Goal: Information Seeking & Learning: Learn about a topic

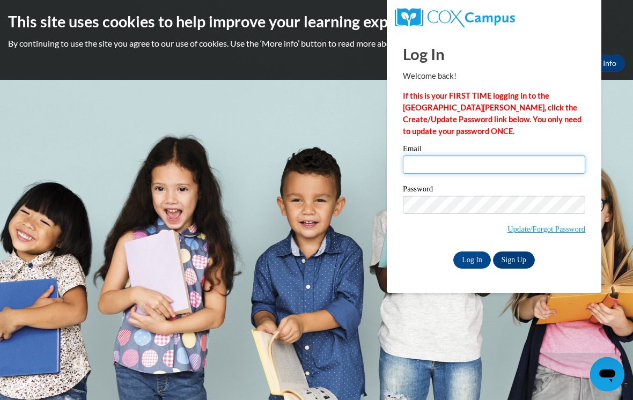
click at [465, 166] on input "Email" at bounding box center [494, 164] width 182 height 18
type input "ravenlowe2023@icloud.com"
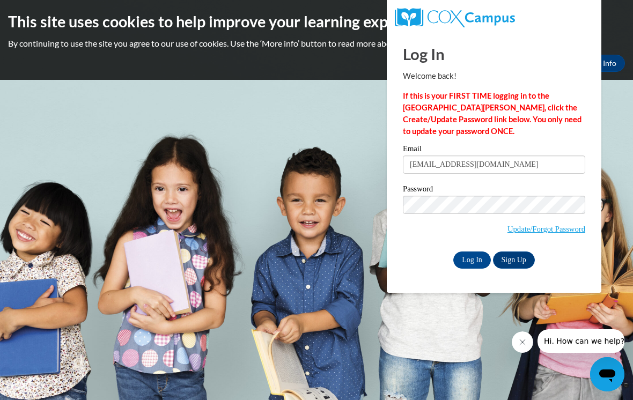
click at [472, 259] on input "Log In" at bounding box center [472, 259] width 38 height 17
click at [477, 264] on input "Log In" at bounding box center [472, 259] width 38 height 17
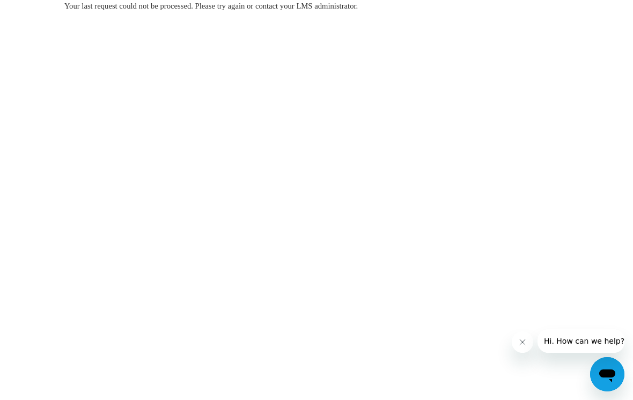
click at [517, 344] on button "Close message from company" at bounding box center [521, 341] width 21 height 21
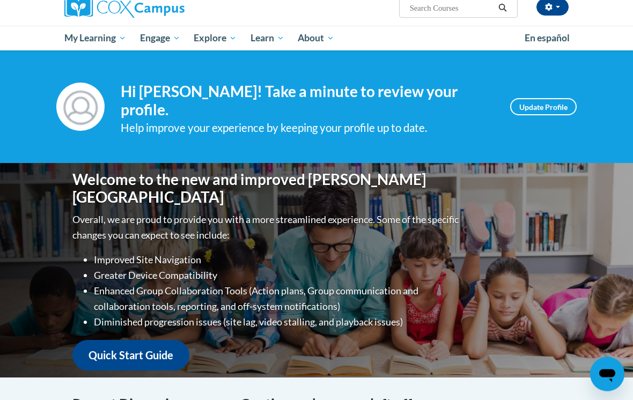
scroll to position [89, 0]
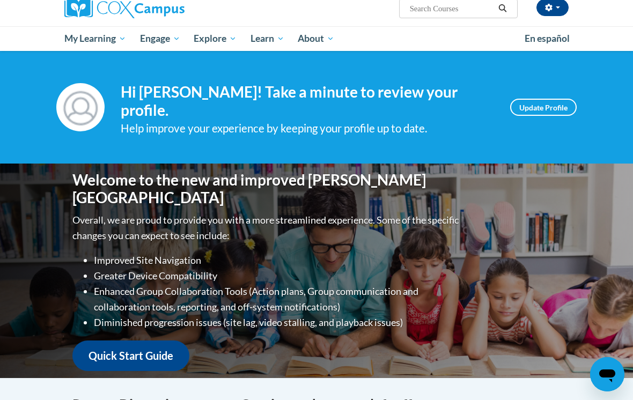
click at [0, 0] on link "My Course Progress" at bounding box center [0, 0] width 0 height 0
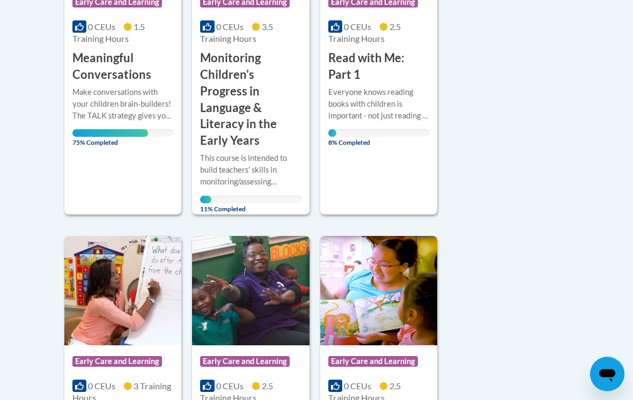
scroll to position [732, 0]
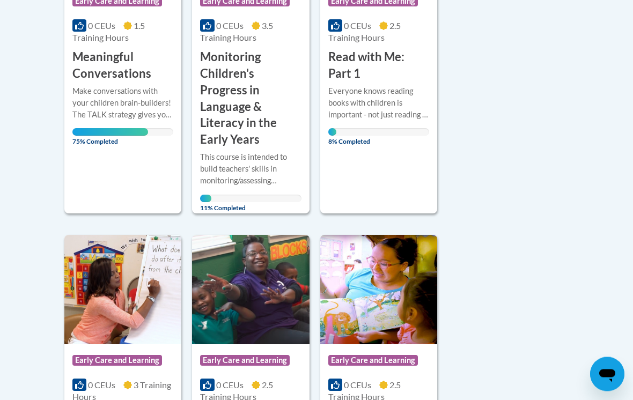
click at [123, 86] on div "Make conversations with your children brain-builders! The TALK strategy gives y…" at bounding box center [122, 103] width 101 height 35
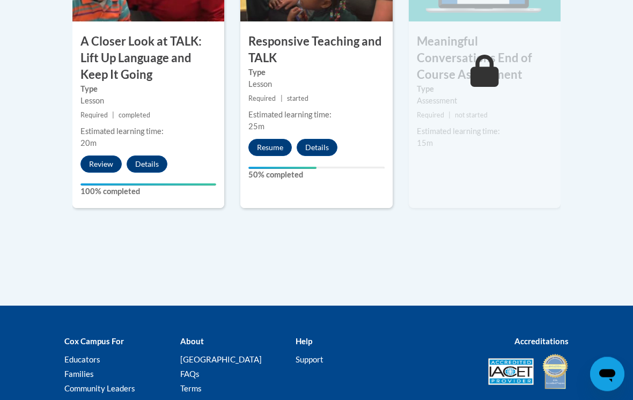
click at [270, 143] on button "Resume" at bounding box center [269, 147] width 43 height 17
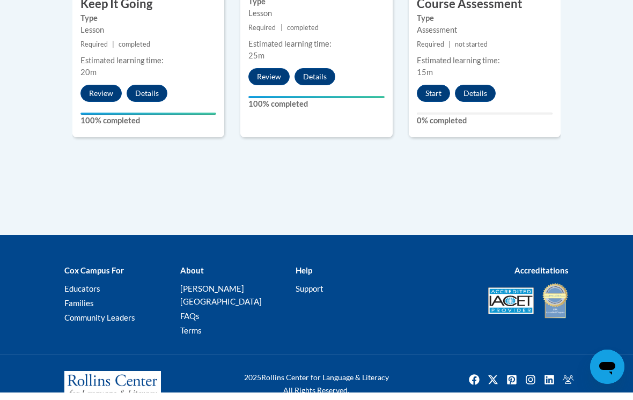
scroll to position [819, 0]
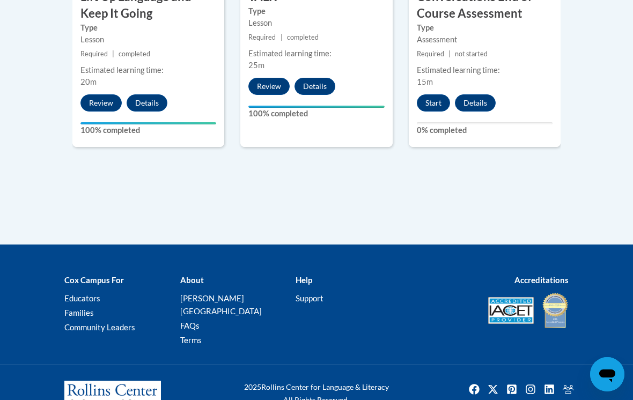
click at [439, 98] on button "Start" at bounding box center [433, 102] width 33 height 17
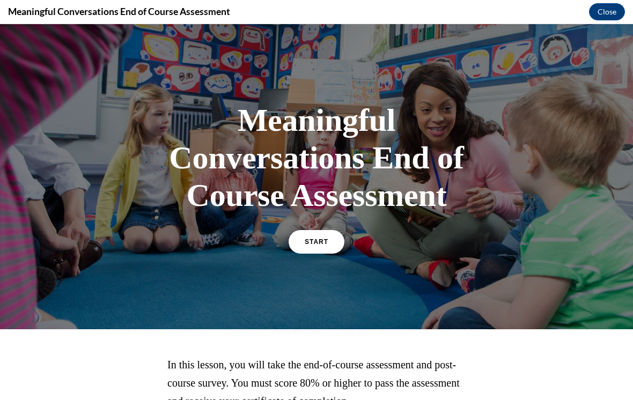
scroll to position [0, 0]
click at [315, 245] on span "START" at bounding box center [316, 242] width 24 height 8
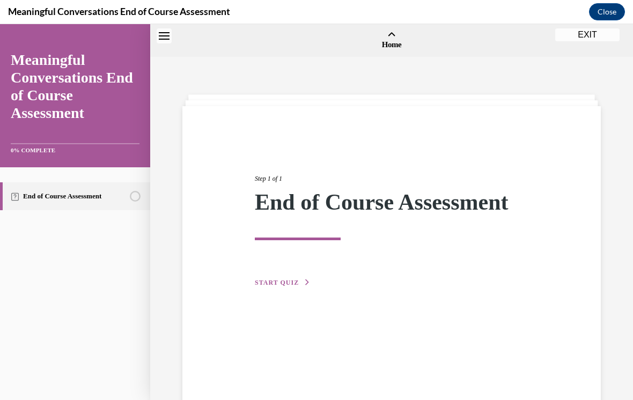
scroll to position [33, 0]
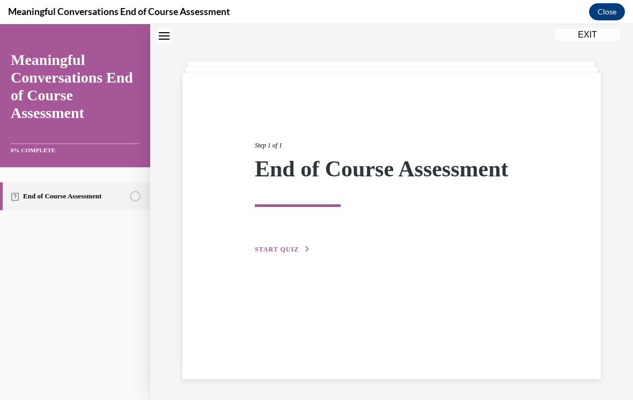
click at [288, 253] on button "START QUIZ" at bounding box center [283, 249] width 56 height 10
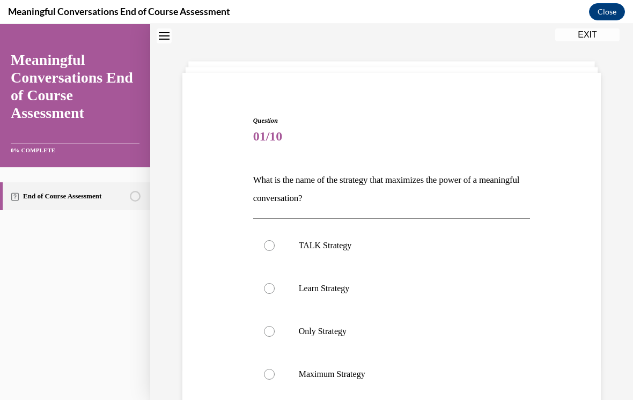
scroll to position [75, 0]
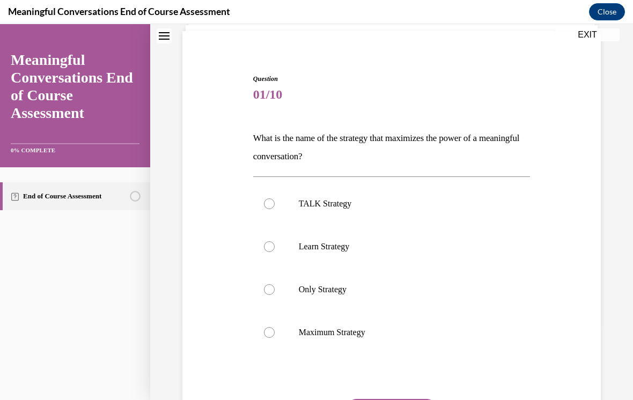
click at [341, 202] on p "TALK Strategy" at bounding box center [401, 203] width 205 height 11
click at [274, 202] on input "TALK Strategy" at bounding box center [269, 203] width 11 height 11
radio input "true"
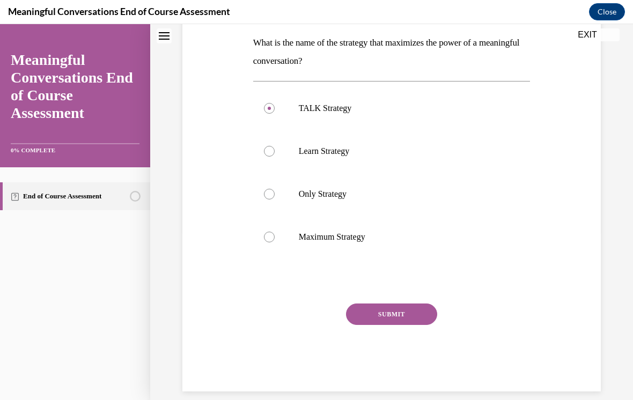
click at [418, 313] on button "SUBMIT" at bounding box center [391, 313] width 91 height 21
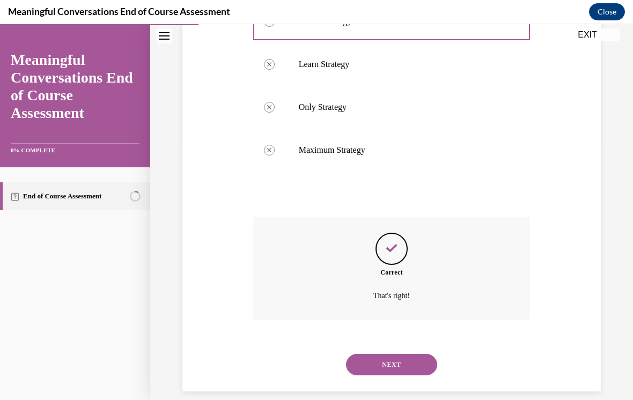
scroll to position [257, 0]
click at [363, 354] on button "NEXT" at bounding box center [391, 364] width 91 height 21
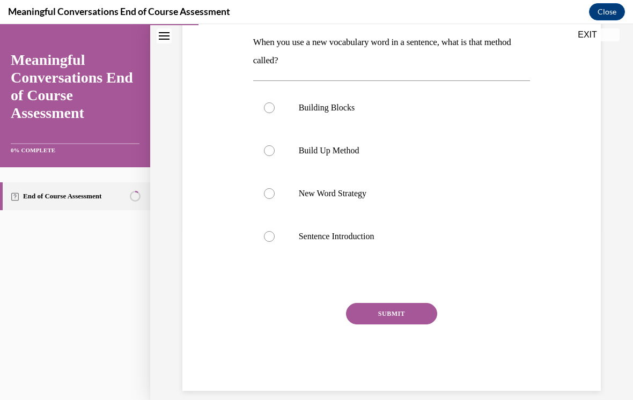
scroll to position [170, 0]
click at [269, 191] on div at bounding box center [269, 194] width 11 height 11
click at [269, 191] on input "New Word Strategy" at bounding box center [269, 194] width 11 height 11
radio input "true"
click at [365, 322] on button "SUBMIT" at bounding box center [391, 313] width 91 height 21
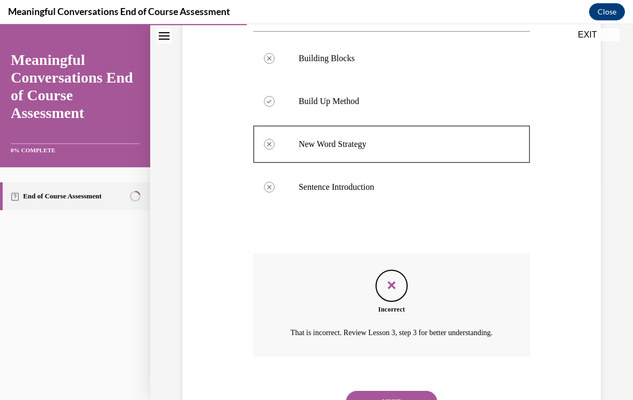
scroll to position [220, 0]
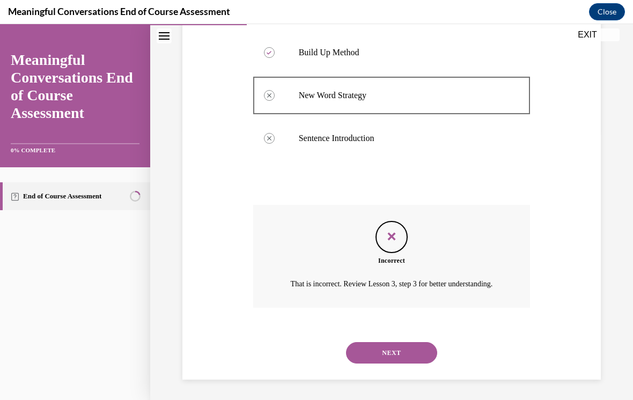
click at [375, 358] on button "NEXT" at bounding box center [391, 352] width 91 height 21
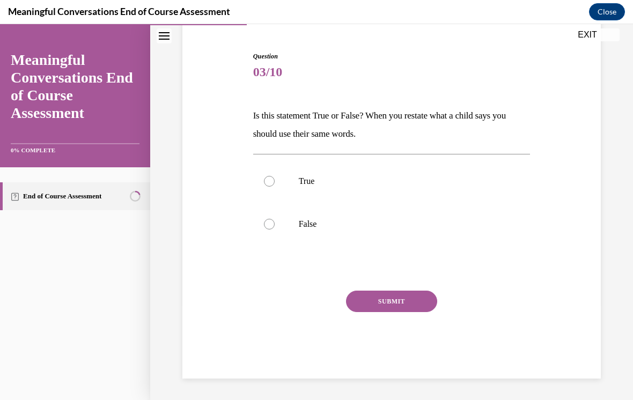
scroll to position [85, 0]
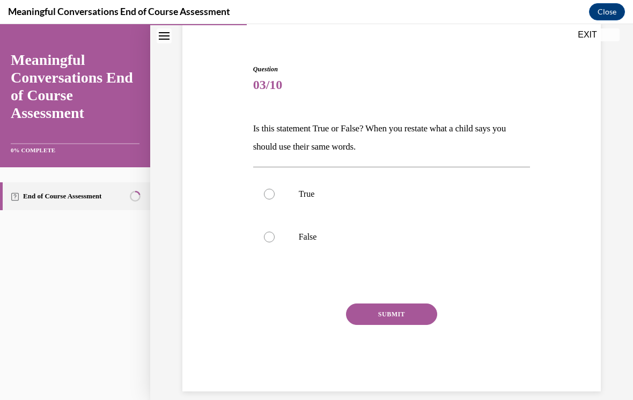
click at [278, 200] on label "True" at bounding box center [391, 194] width 277 height 43
click at [274, 199] on input "True" at bounding box center [269, 194] width 11 height 11
radio input "true"
click at [368, 316] on button "SUBMIT" at bounding box center [391, 313] width 91 height 21
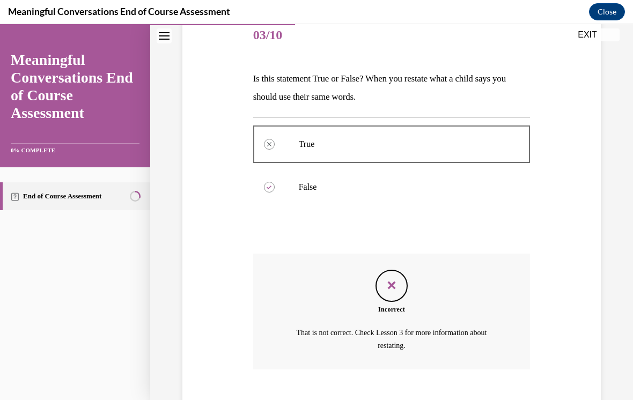
scroll to position [130, 0]
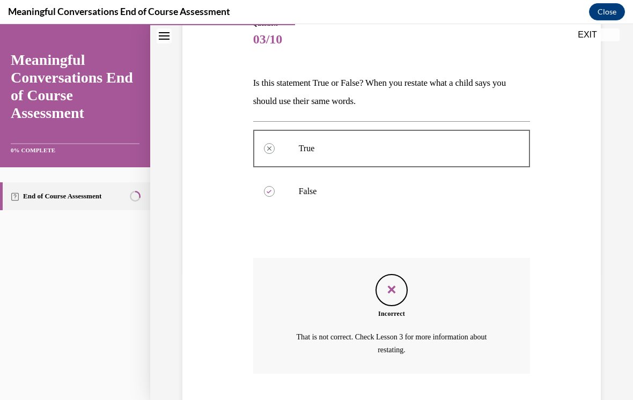
click at [591, 255] on div "Question 03/10 Is this statement True or False? When you restate what a child s…" at bounding box center [392, 216] width 424 height 459
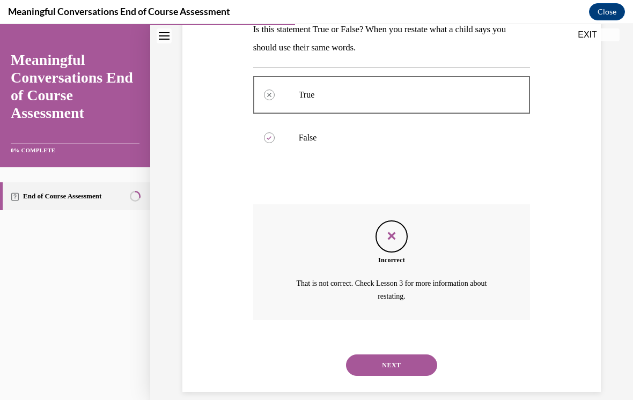
scroll to position [183, 0]
click at [363, 361] on button "NEXT" at bounding box center [391, 365] width 91 height 21
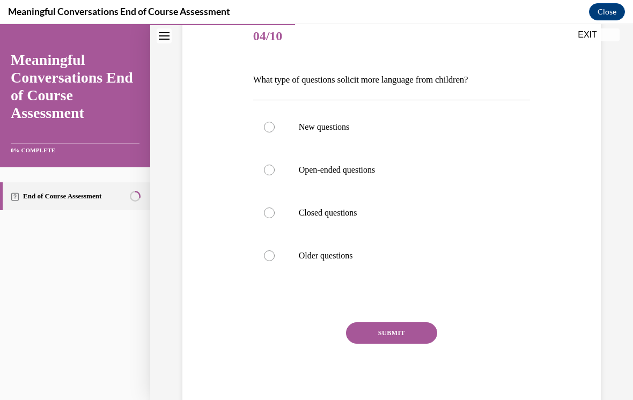
scroll to position [142, 0]
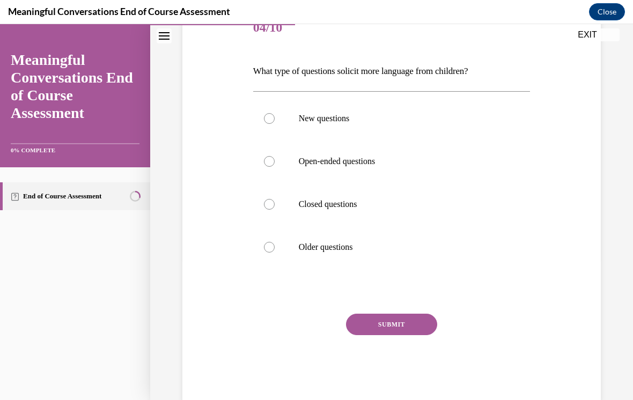
click at [337, 199] on p "Closed questions" at bounding box center [401, 204] width 205 height 11
click at [274, 199] on input "Closed questions" at bounding box center [269, 204] width 11 height 11
radio input "true"
click at [402, 326] on button "SUBMIT" at bounding box center [391, 324] width 91 height 21
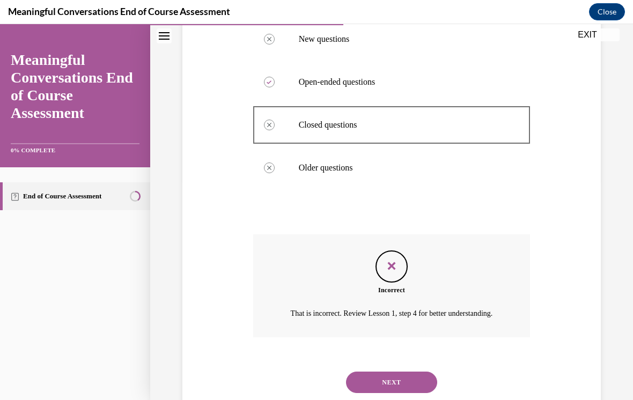
scroll to position [251, 0]
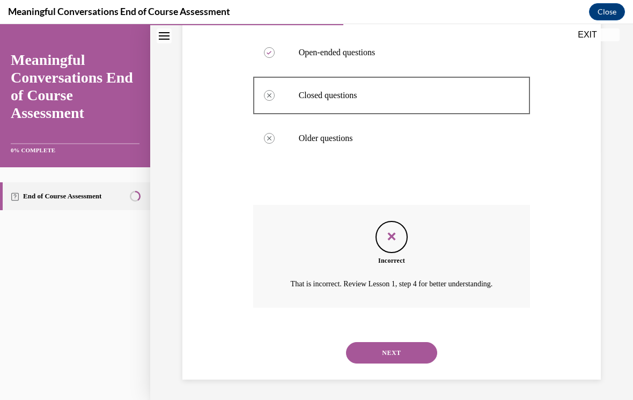
click at [331, 291] on p "That is incorrect. Review Lesson 1, step 4 for better understanding." at bounding box center [392, 284] width 216 height 13
click at [333, 291] on p "That is incorrect. Review Lesson 1, step 4 for better understanding." at bounding box center [392, 284] width 216 height 13
click at [419, 358] on button "NEXT" at bounding box center [391, 352] width 91 height 21
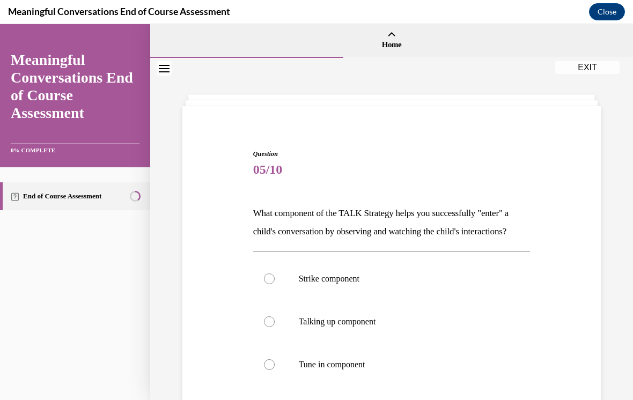
scroll to position [58, 0]
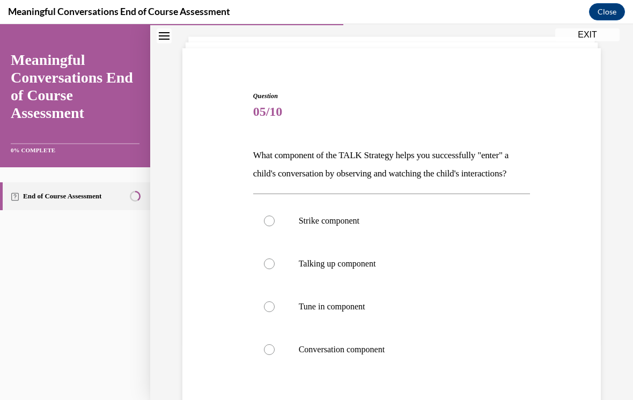
click at [355, 265] on p "Talking up component" at bounding box center [401, 263] width 205 height 11
click at [274, 265] on input "Talking up component" at bounding box center [269, 263] width 11 height 11
radio input "true"
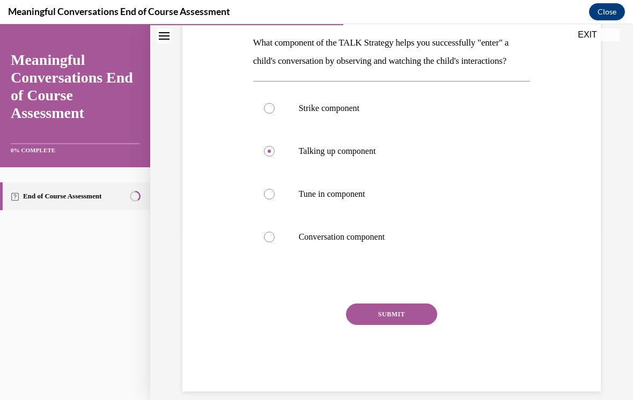
click at [419, 315] on button "SUBMIT" at bounding box center [391, 313] width 91 height 21
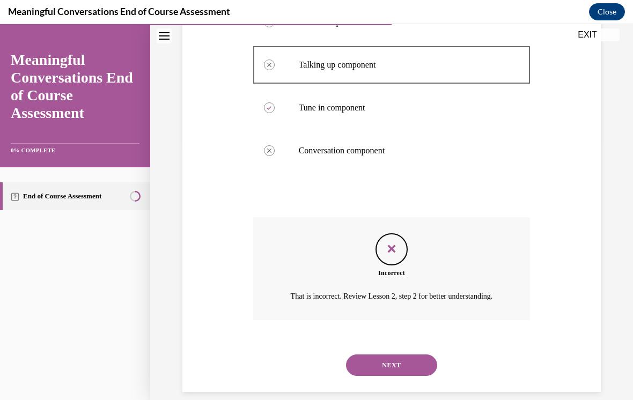
scroll to position [269, 0]
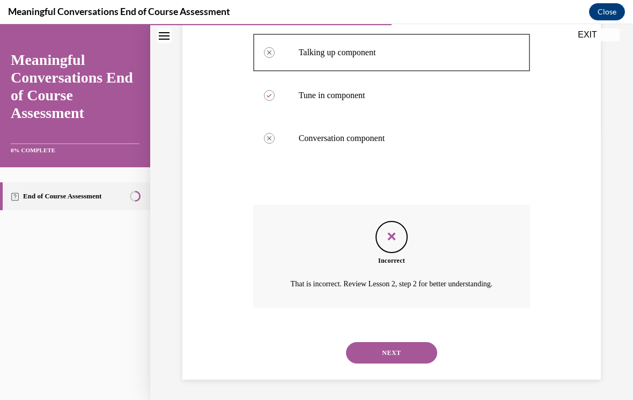
click at [246, 297] on div "Question 05/10 What component of the TALK Strategy helps you successfully "ente…" at bounding box center [392, 114] width 424 height 532
click at [247, 294] on div "Question 05/10 What component of the TALK Strategy helps you successfully "ente…" at bounding box center [392, 114] width 424 height 532
click at [246, 293] on div "Question 05/10 What component of the TALK Strategy helps you successfully "ente…" at bounding box center [392, 114] width 424 height 532
click at [253, 290] on div "Incorrect That is incorrect. Review Lesson 2, step 2 for better understanding." at bounding box center [391, 256] width 277 height 103
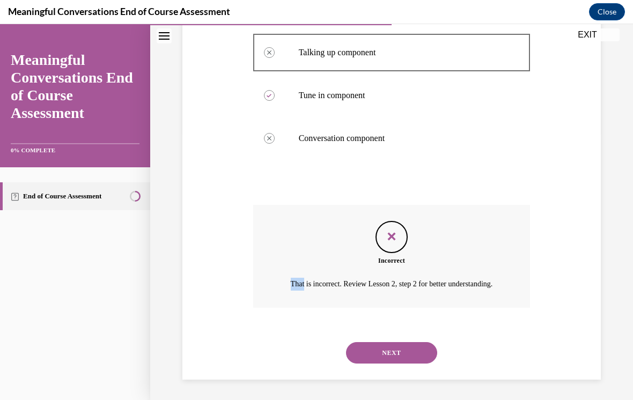
click at [252, 284] on div "Question 05/10 What component of the TALK Strategy helps you successfully "ente…" at bounding box center [391, 122] width 283 height 516
click at [355, 355] on button "NEXT" at bounding box center [391, 352] width 91 height 21
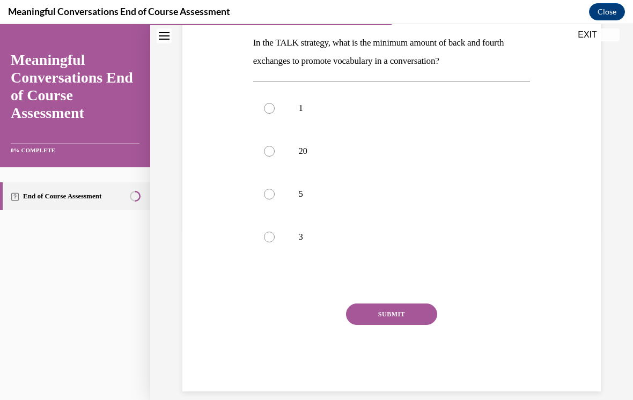
click at [306, 154] on p "20" at bounding box center [401, 151] width 205 height 11
click at [274, 154] on input "20" at bounding box center [269, 151] width 11 height 11
radio input "true"
click at [405, 324] on button "SUBMIT" at bounding box center [391, 313] width 91 height 21
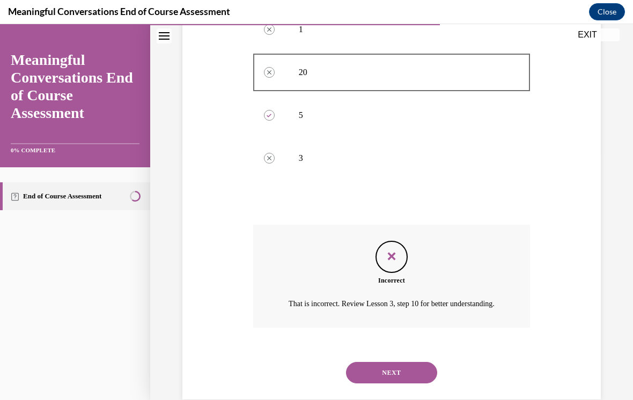
scroll to position [269, 0]
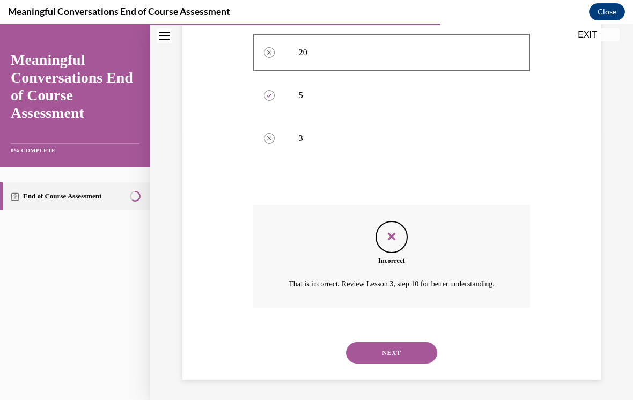
click at [228, 332] on div "Question 06/10 In the TALK strategy, what is the minimum amount of back and fou…" at bounding box center [392, 114] width 424 height 532
click at [374, 353] on button "NEXT" at bounding box center [391, 352] width 91 height 21
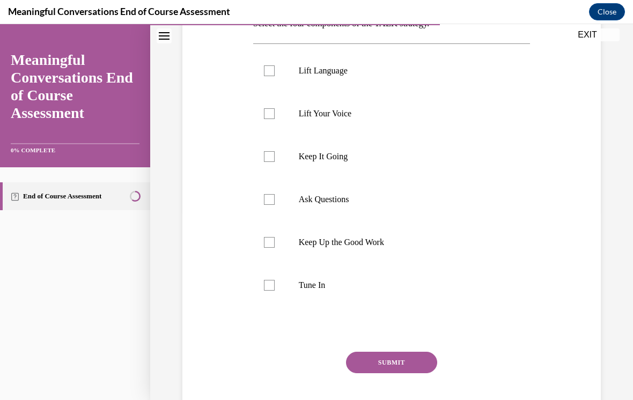
scroll to position [190, 0]
click at [356, 80] on label "Lift Language" at bounding box center [391, 70] width 277 height 43
click at [274, 76] on input "Lift Language" at bounding box center [269, 70] width 11 height 11
checkbox input "true"
click at [367, 117] on p "Lift Your Voice" at bounding box center [401, 113] width 205 height 11
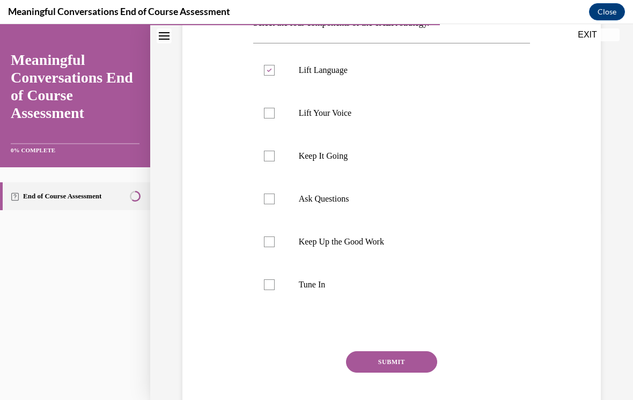
click at [274, 117] on input "Lift Your Voice" at bounding box center [269, 113] width 11 height 11
checkbox input "true"
click at [348, 242] on p "Keep Up the Good Work" at bounding box center [401, 241] width 205 height 11
click at [274, 242] on input "Keep Up the Good Work" at bounding box center [269, 241] width 11 height 11
checkbox input "true"
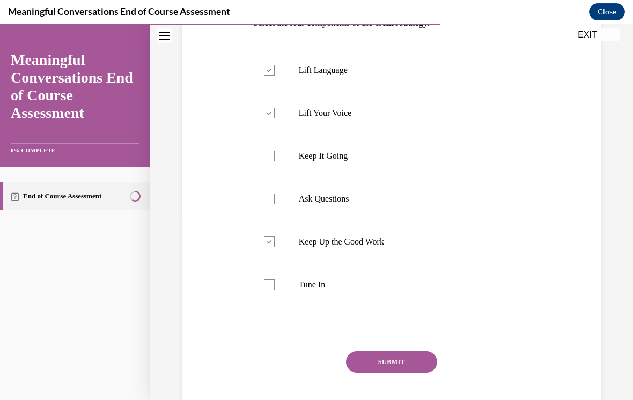
click at [414, 369] on button "SUBMIT" at bounding box center [391, 361] width 91 height 21
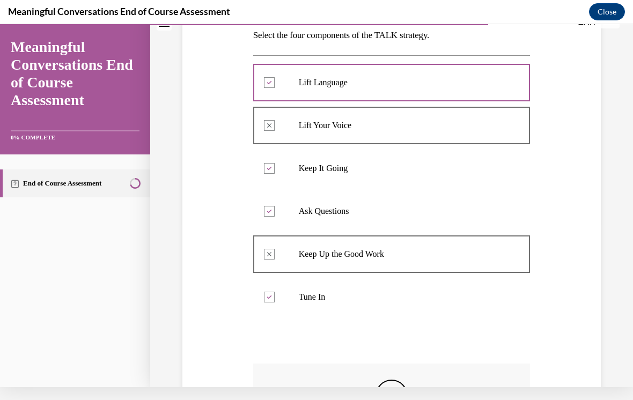
scroll to position [167, 0]
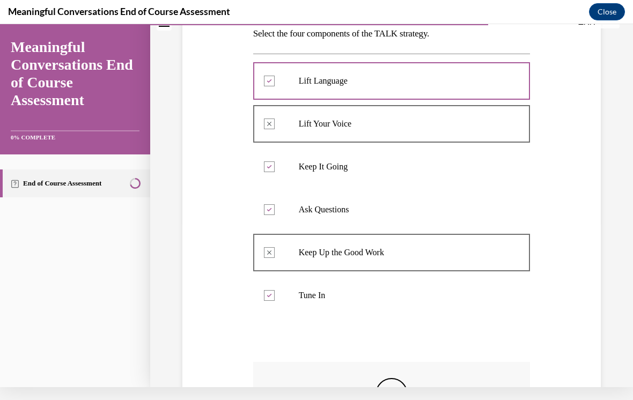
click at [264, 259] on div at bounding box center [391, 252] width 277 height 48
click at [270, 255] on div at bounding box center [391, 252] width 277 height 48
click at [265, 257] on div at bounding box center [391, 252] width 277 height 48
click at [181, 1] on div "Meaningful Conversations End of Course Assessment Close" at bounding box center [316, 12] width 633 height 24
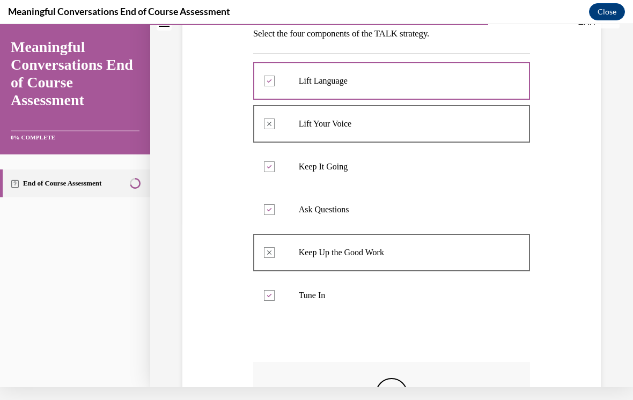
click at [256, 67] on div at bounding box center [391, 81] width 277 height 48
click at [258, 58] on div at bounding box center [391, 81] width 277 height 48
click at [259, 54] on div "Lift Language Correctly checked Lift Your Voice Incorrectly checked Keep It Goi…" at bounding box center [391, 188] width 277 height 269
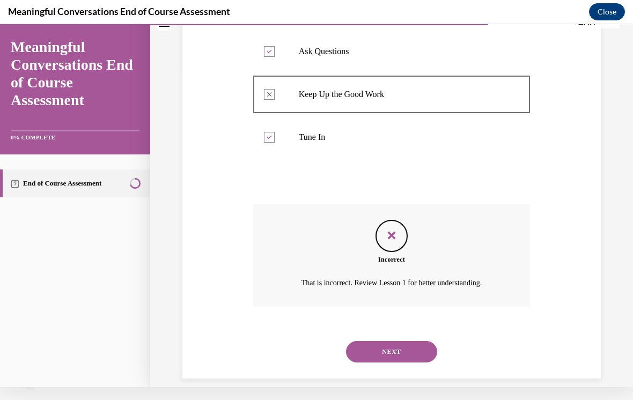
click at [415, 341] on button "NEXT" at bounding box center [391, 351] width 91 height 21
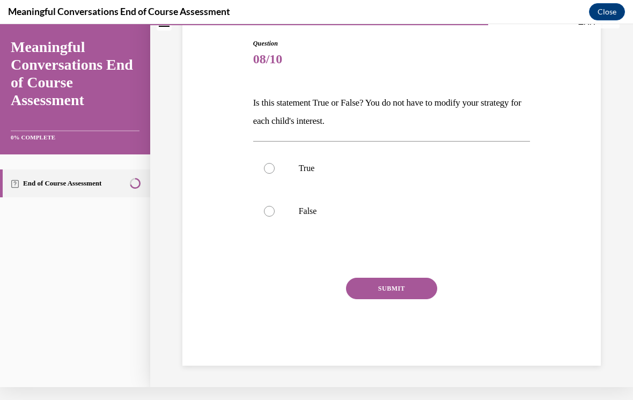
scroll to position [85, 0]
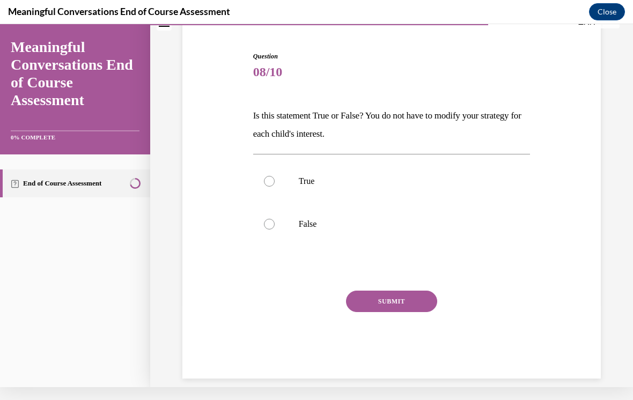
click at [329, 195] on label "True" at bounding box center [391, 181] width 277 height 43
click at [274, 187] on input "True" at bounding box center [269, 181] width 11 height 11
radio input "true"
click at [413, 307] on button "SUBMIT" at bounding box center [391, 301] width 91 height 21
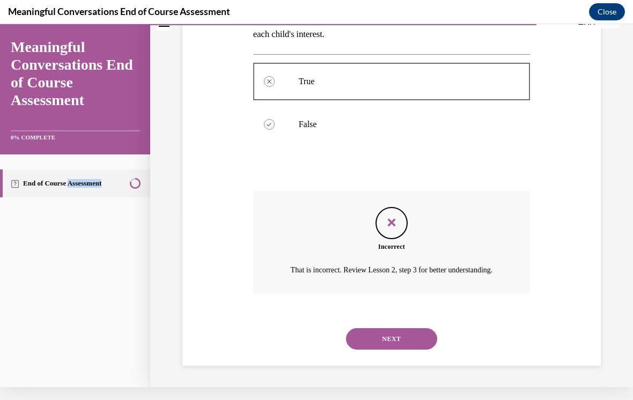
scroll to position [184, 0]
click at [408, 348] on button "NEXT" at bounding box center [391, 339] width 91 height 21
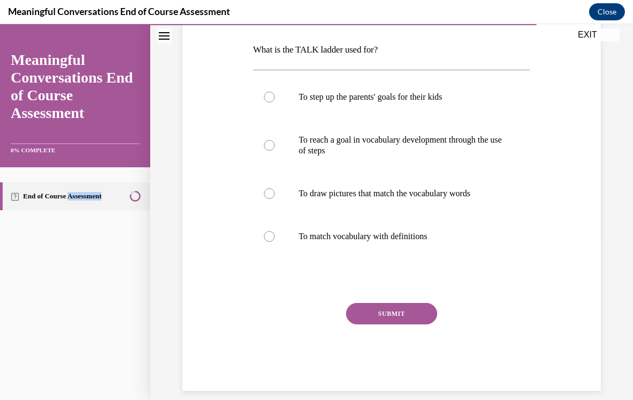
scroll to position [163, 0]
click at [376, 150] on p "To reach a goal in vocabulary development through the use of steps" at bounding box center [401, 145] width 205 height 21
click at [274, 150] on input "To reach a goal in vocabulary development through the use of steps" at bounding box center [269, 145] width 11 height 11
radio input "true"
click at [412, 314] on button "SUBMIT" at bounding box center [391, 313] width 91 height 21
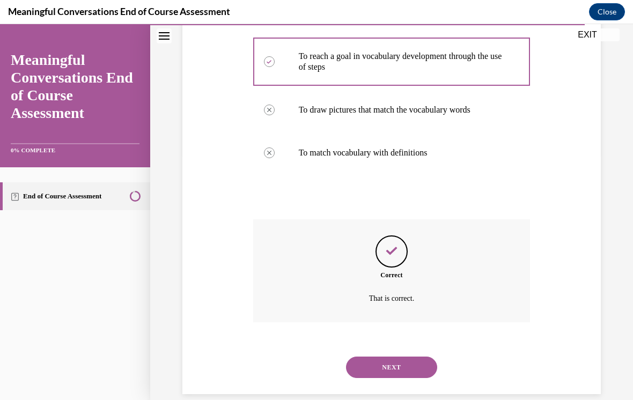
scroll to position [249, 0]
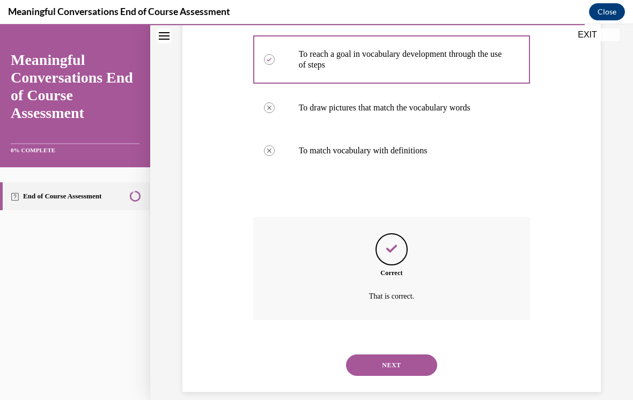
click at [413, 354] on button "NEXT" at bounding box center [391, 364] width 91 height 21
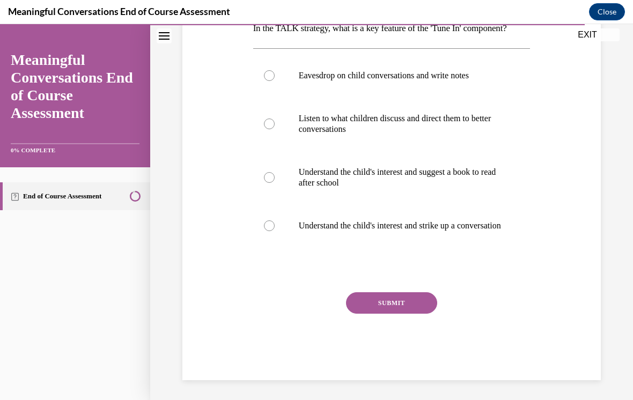
scroll to position [184, 0]
click at [268, 186] on label "Understand the child's interest and suggest a book to read after school" at bounding box center [391, 178] width 277 height 54
click at [268, 183] on input "Understand the child's interest and suggest a book to read after school" at bounding box center [269, 178] width 11 height 11
radio input "true"
click at [376, 314] on button "SUBMIT" at bounding box center [391, 303] width 91 height 21
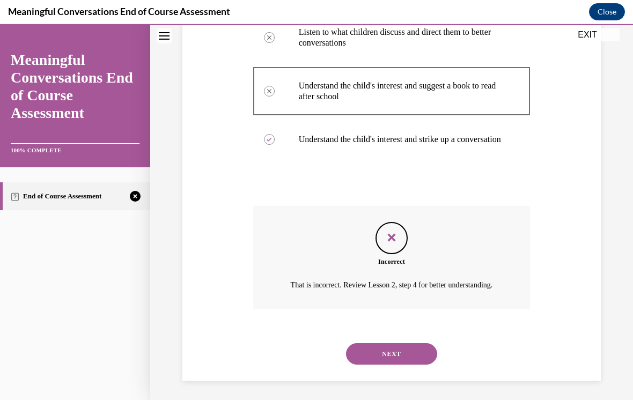
scroll to position [283, 0]
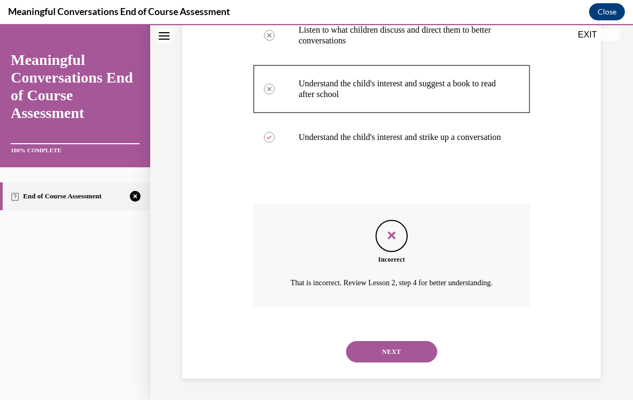
click at [421, 352] on button "NEXT" at bounding box center [391, 351] width 91 height 21
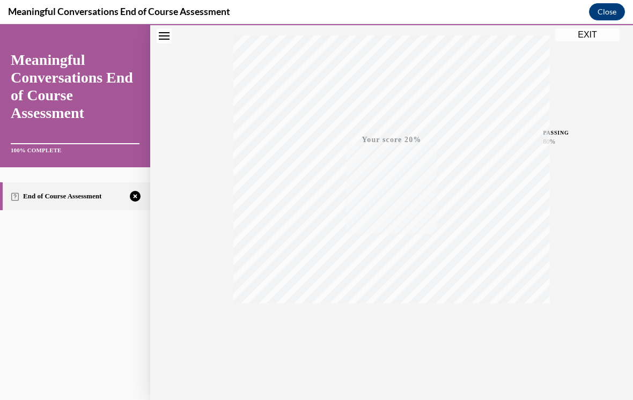
scroll to position [261, 0]
click at [388, 329] on icon "button" at bounding box center [392, 335] width 38 height 12
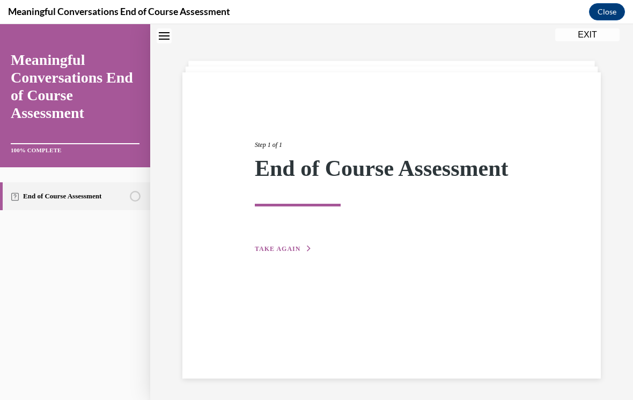
scroll to position [0, 0]
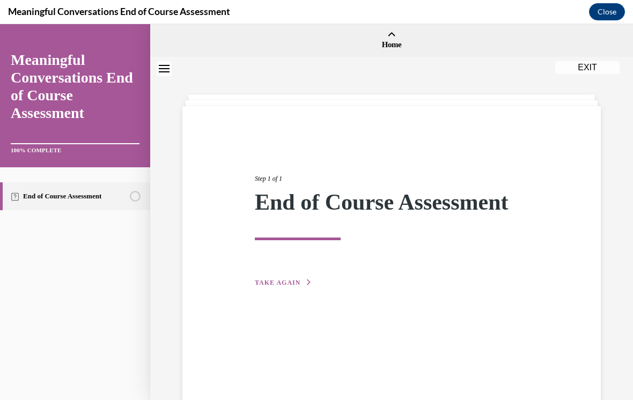
click at [290, 287] on button "TAKE AGAIN" at bounding box center [283, 283] width 57 height 10
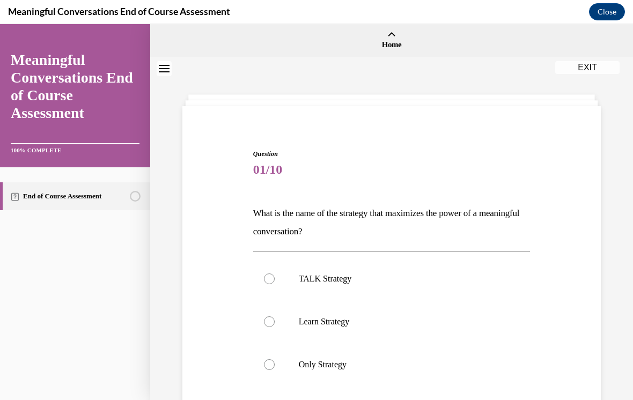
scroll to position [48, 0]
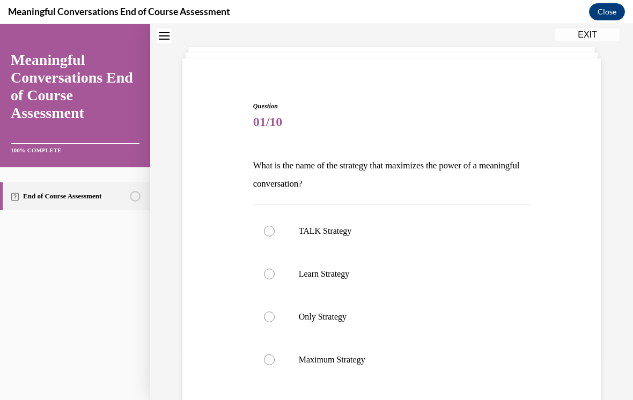
click at [350, 235] on p "TALK Strategy" at bounding box center [401, 231] width 205 height 11
click at [274, 235] on input "TALK Strategy" at bounding box center [269, 231] width 11 height 11
radio input "true"
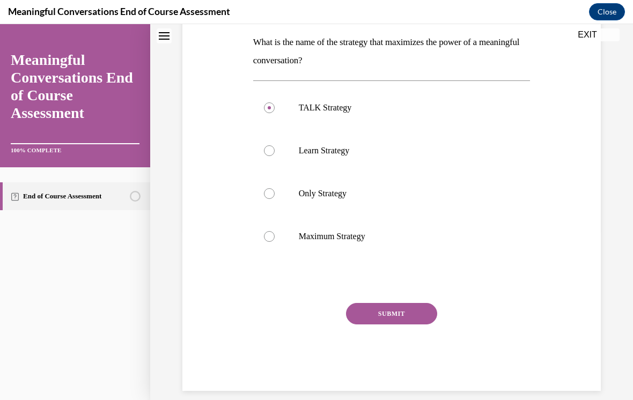
click at [414, 319] on button "SUBMIT" at bounding box center [391, 313] width 91 height 21
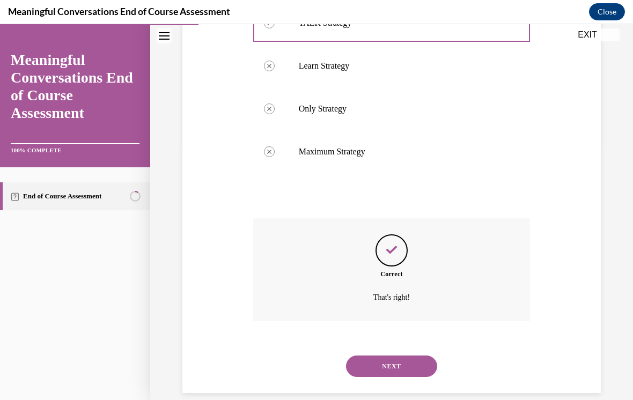
scroll to position [257, 0]
click at [414, 354] on button "NEXT" at bounding box center [391, 364] width 91 height 21
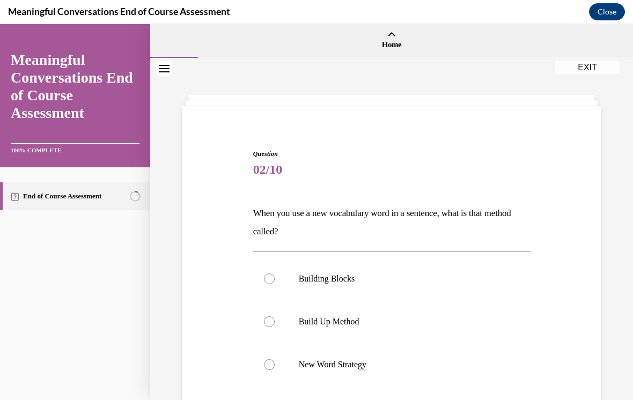
scroll to position [53, 0]
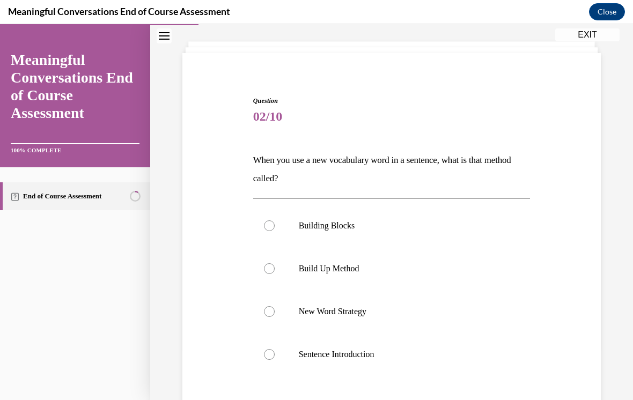
click at [380, 268] on p "Build Up Method" at bounding box center [401, 268] width 205 height 11
click at [274, 268] on input "Build Up Method" at bounding box center [269, 268] width 11 height 11
radio input "true"
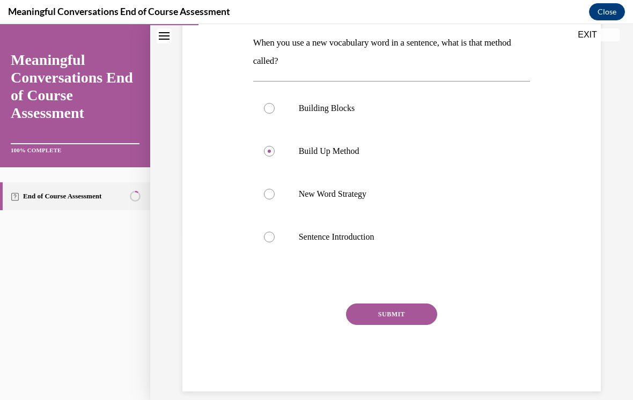
click at [410, 313] on button "SUBMIT" at bounding box center [391, 313] width 91 height 21
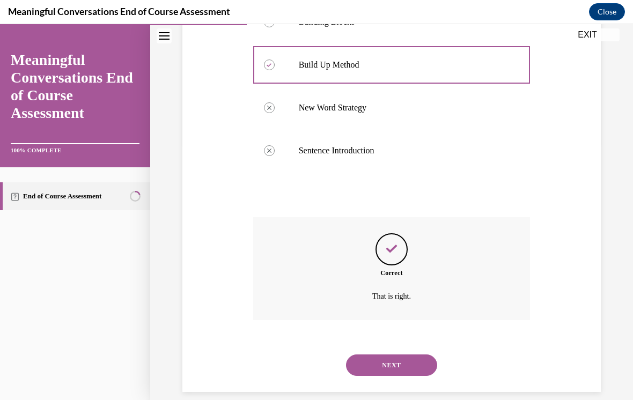
click at [405, 354] on button "NEXT" at bounding box center [391, 364] width 91 height 21
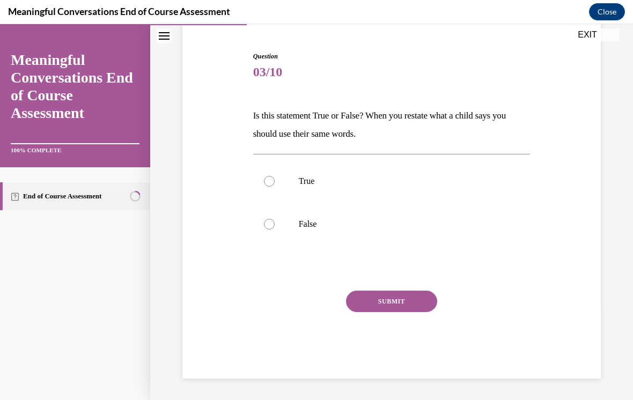
scroll to position [85, 0]
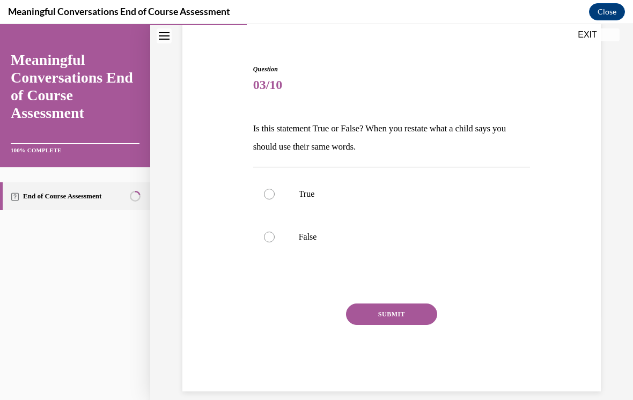
click at [328, 234] on p "False" at bounding box center [401, 237] width 205 height 11
click at [274, 234] on input "False" at bounding box center [269, 237] width 11 height 11
radio input "true"
click at [415, 316] on button "SUBMIT" at bounding box center [391, 313] width 91 height 21
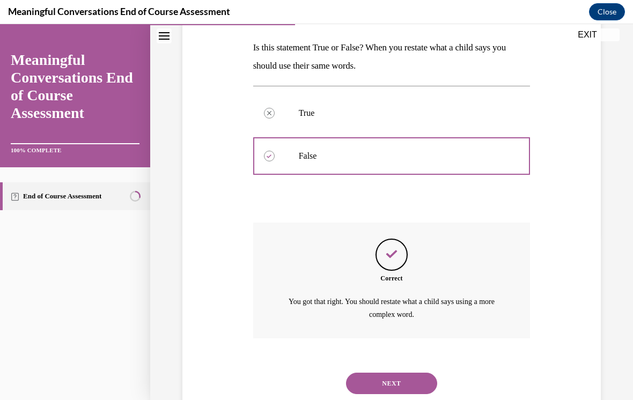
scroll to position [183, 0]
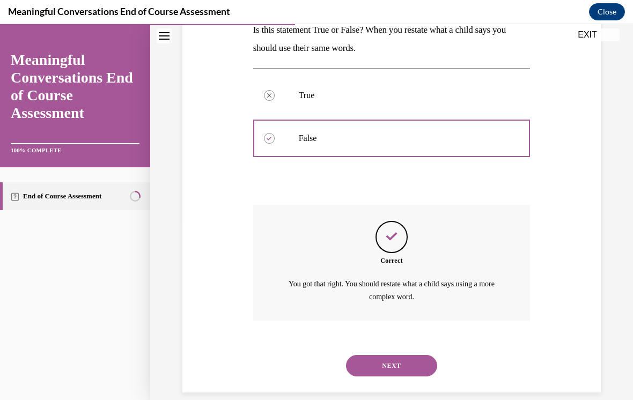
click at [407, 355] on button "NEXT" at bounding box center [391, 365] width 91 height 21
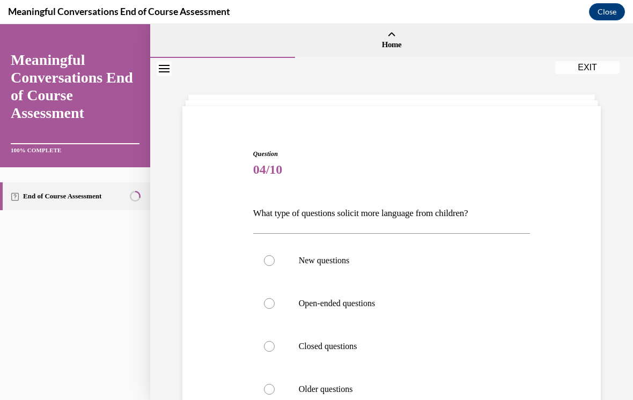
scroll to position [50, 0]
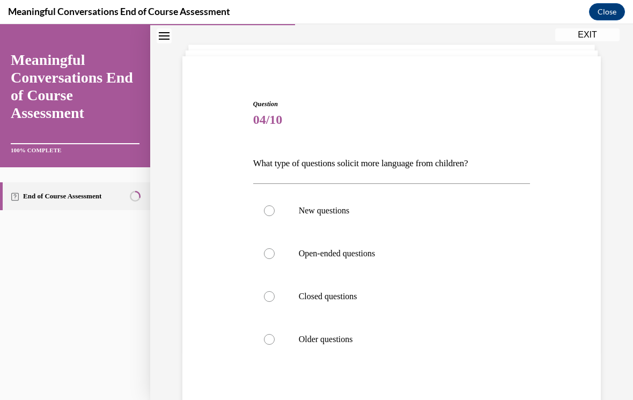
click at [358, 265] on label "Open-ended questions" at bounding box center [391, 253] width 277 height 43
click at [274, 259] on input "Open-ended questions" at bounding box center [269, 253] width 11 height 11
radio input "true"
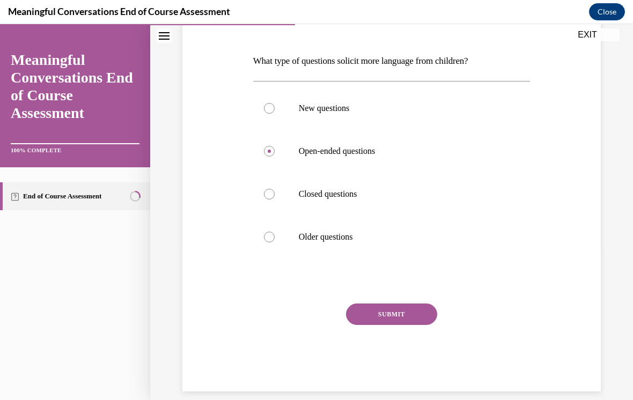
click at [413, 314] on button "SUBMIT" at bounding box center [391, 313] width 91 height 21
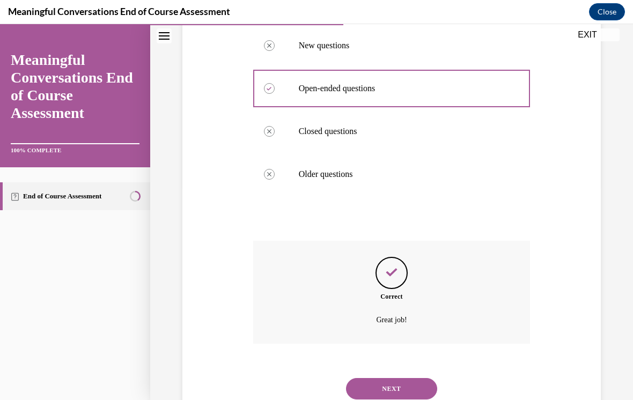
scroll to position [239, 0]
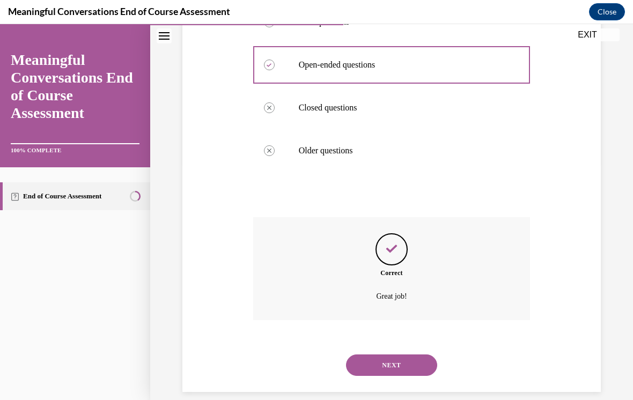
click at [413, 354] on button "NEXT" at bounding box center [391, 364] width 91 height 21
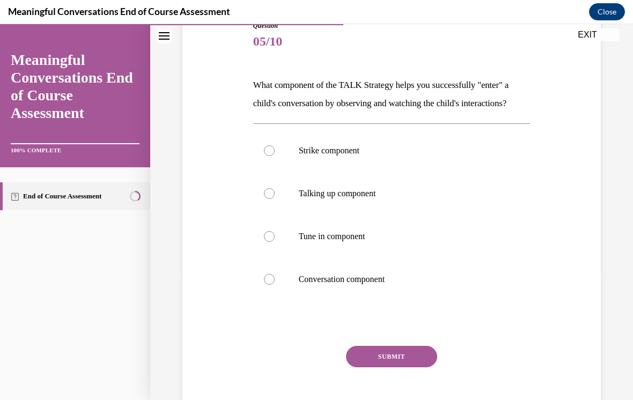
scroll to position [128, 0]
click at [378, 236] on p "Tune in component" at bounding box center [401, 236] width 205 height 11
click at [274, 236] on input "Tune in component" at bounding box center [269, 236] width 11 height 11
radio input "true"
click at [420, 361] on button "SUBMIT" at bounding box center [391, 356] width 91 height 21
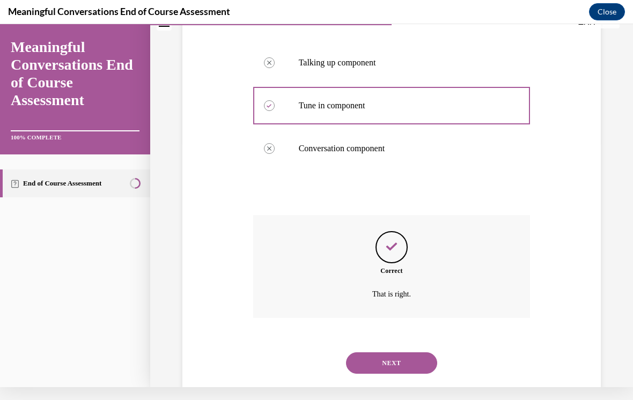
scroll to position [257, 0]
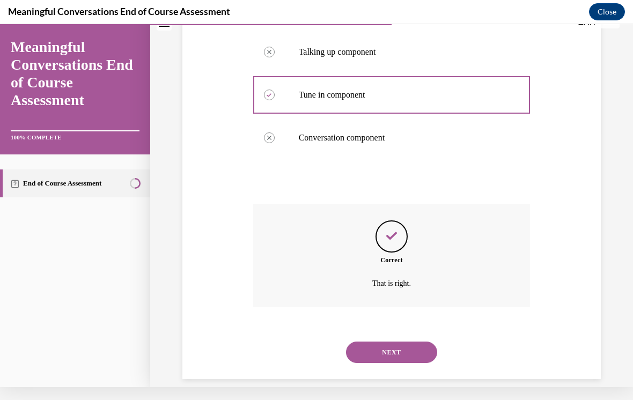
click at [418, 341] on button "NEXT" at bounding box center [391, 351] width 91 height 21
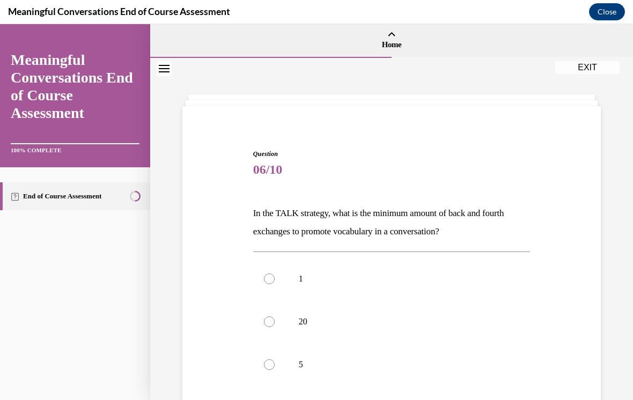
scroll to position [49, 0]
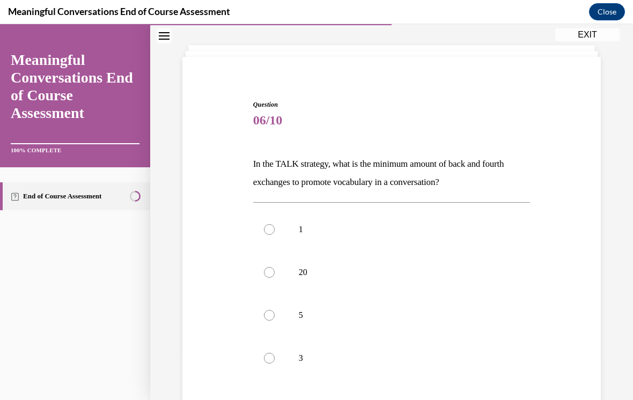
click at [308, 329] on label "5" at bounding box center [391, 315] width 277 height 43
click at [274, 321] on input "5" at bounding box center [269, 315] width 11 height 11
radio input "true"
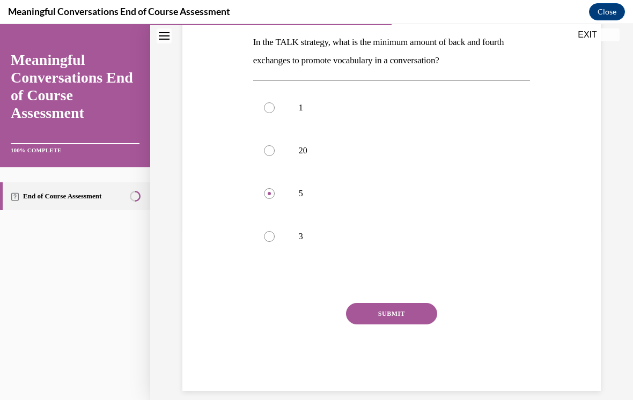
scroll to position [170, 0]
click at [412, 324] on button "SUBMIT" at bounding box center [391, 313] width 91 height 21
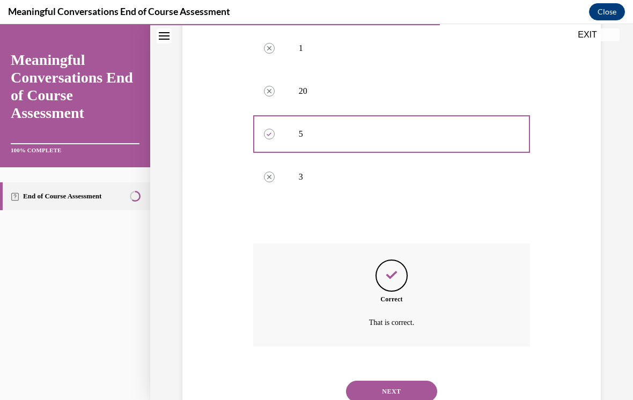
scroll to position [257, 0]
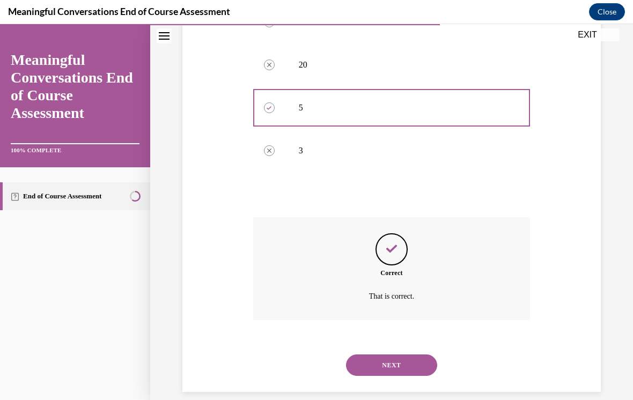
click at [426, 356] on button "NEXT" at bounding box center [391, 364] width 91 height 21
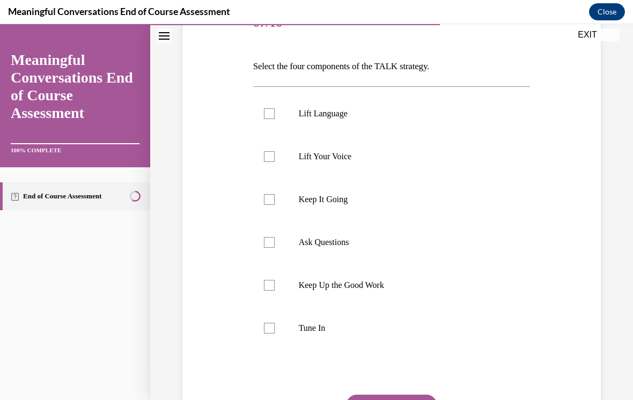
scroll to position [147, 0]
click at [387, 120] on label "Lift Language" at bounding box center [391, 113] width 277 height 43
click at [274, 119] on input "Lift Language" at bounding box center [269, 113] width 11 height 11
checkbox input "true"
click at [376, 259] on label "Ask Questions" at bounding box center [391, 242] width 277 height 43
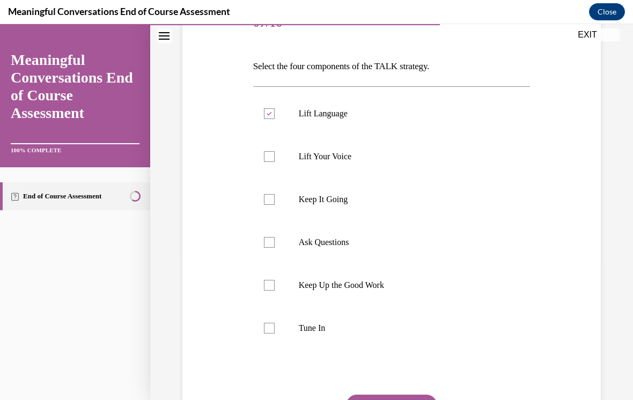
click at [274, 248] on input "Ask Questions" at bounding box center [269, 242] width 11 height 11
checkbox input "true"
click at [344, 328] on p "Tune In" at bounding box center [401, 328] width 205 height 11
click at [274, 328] on input "Tune In" at bounding box center [269, 328] width 11 height 11
checkbox input "true"
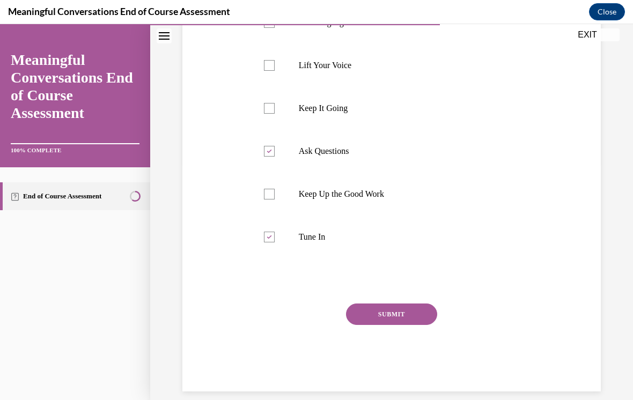
click at [415, 311] on button "SUBMIT" at bounding box center [391, 313] width 91 height 21
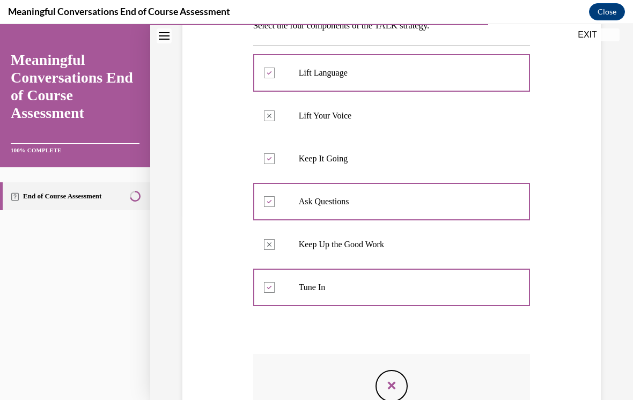
scroll to position [188, 0]
click at [451, 168] on label "Keep It Going" at bounding box center [391, 158] width 277 height 43
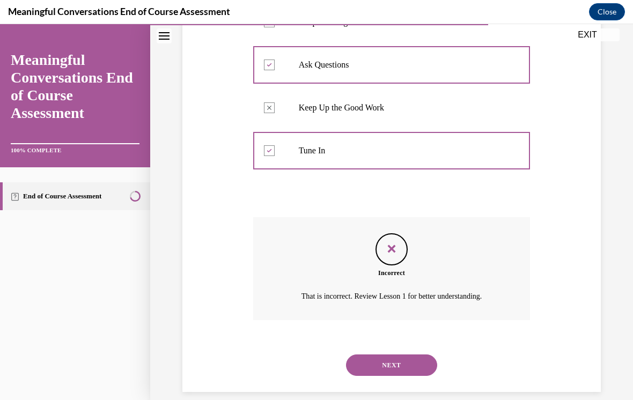
click at [414, 354] on button "NEXT" at bounding box center [391, 364] width 91 height 21
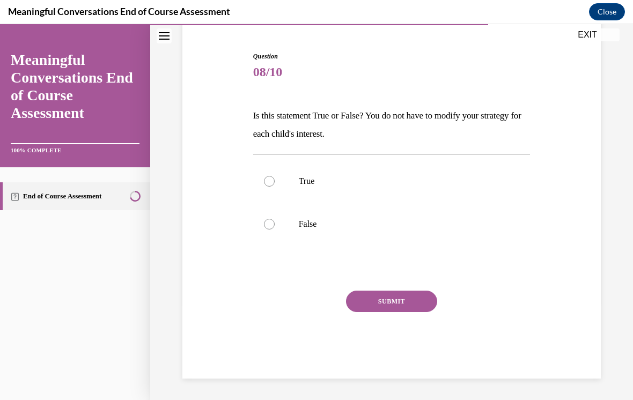
scroll to position [85, 0]
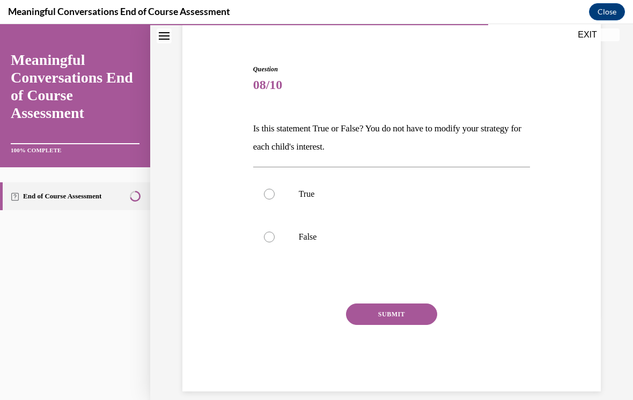
click at [304, 240] on p "False" at bounding box center [401, 237] width 205 height 11
click at [274, 240] on input "False" at bounding box center [269, 237] width 11 height 11
radio input "true"
click at [411, 309] on button "SUBMIT" at bounding box center [391, 313] width 91 height 21
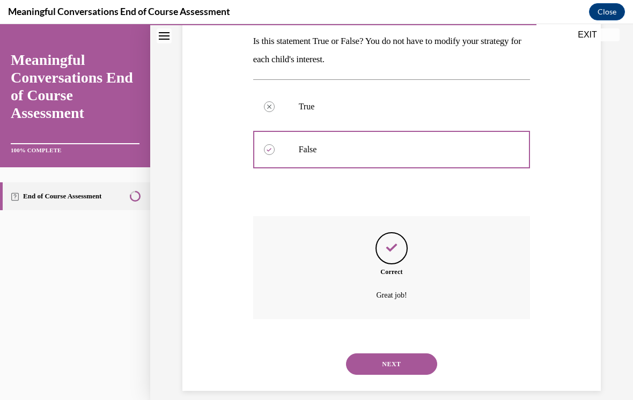
scroll to position [171, 0]
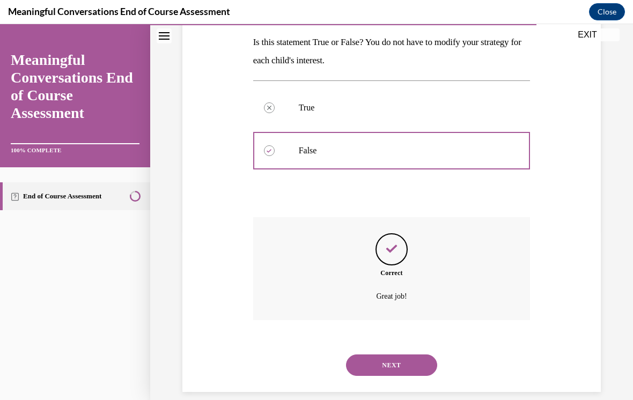
click at [419, 361] on button "NEXT" at bounding box center [391, 364] width 91 height 21
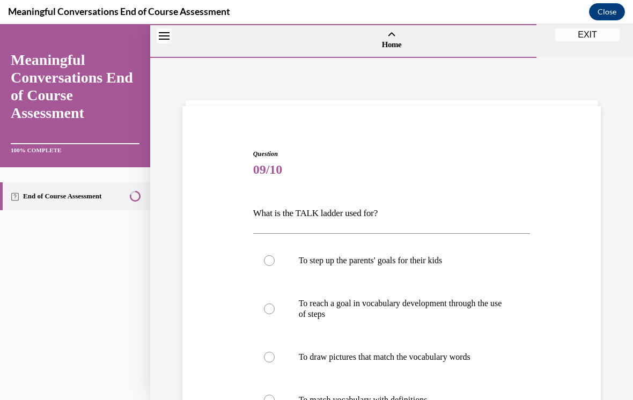
scroll to position [61, 0]
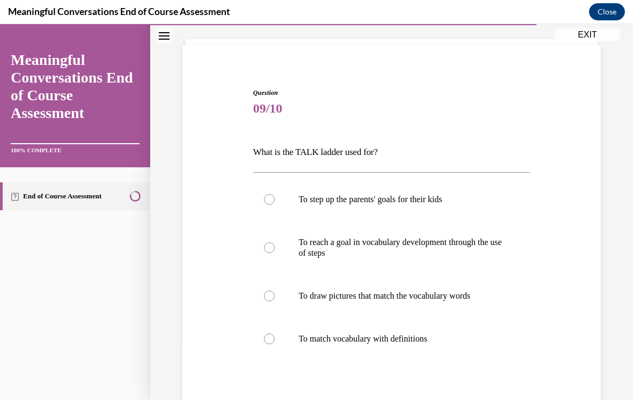
click at [428, 243] on p "To reach a goal in vocabulary development through the use of steps" at bounding box center [401, 247] width 205 height 21
click at [274, 243] on input "To reach a goal in vocabulary development through the use of steps" at bounding box center [269, 247] width 11 height 11
radio input "true"
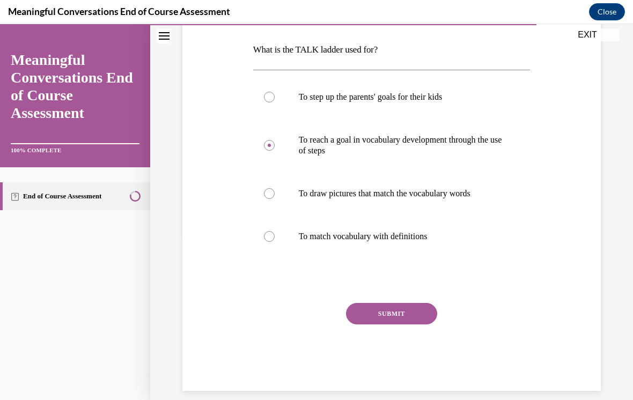
click at [406, 316] on button "SUBMIT" at bounding box center [391, 313] width 91 height 21
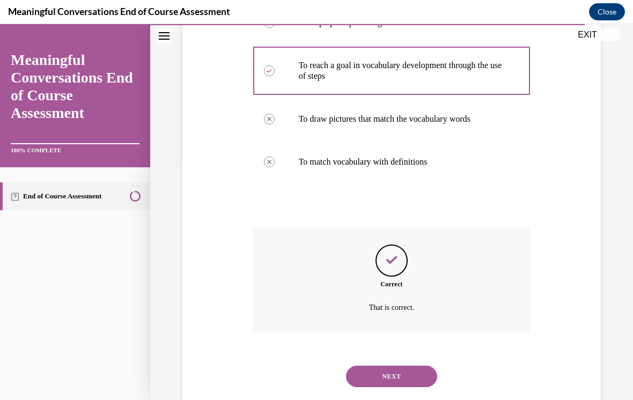
scroll to position [249, 0]
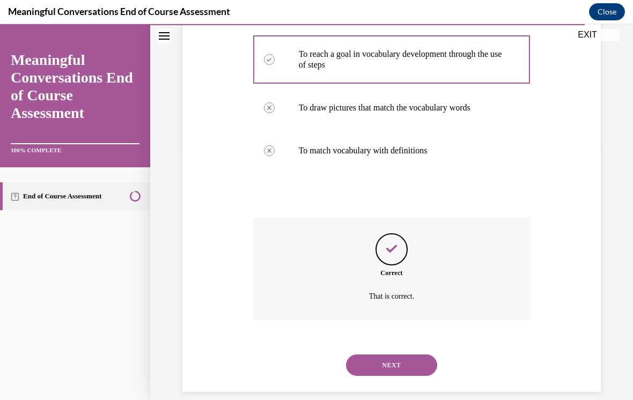
click at [413, 361] on button "NEXT" at bounding box center [391, 364] width 91 height 21
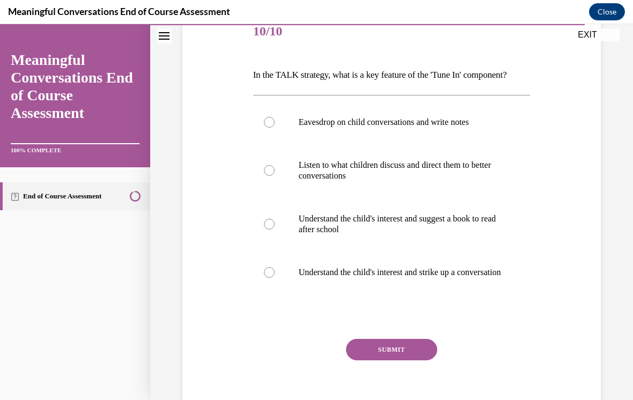
scroll to position [138, 0]
click at [461, 278] on p "Understand the child's interest and strike up a conversation" at bounding box center [401, 272] width 205 height 11
click at [274, 278] on input "Understand the child's interest and strike up a conversation" at bounding box center [269, 272] width 11 height 11
radio input "true"
click at [419, 360] on button "SUBMIT" at bounding box center [391, 349] width 91 height 21
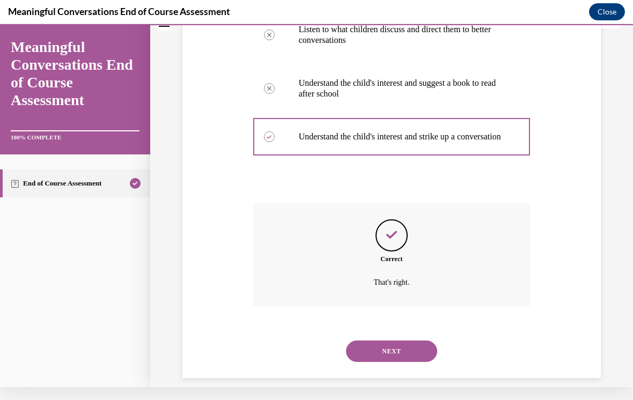
scroll to position [271, 0]
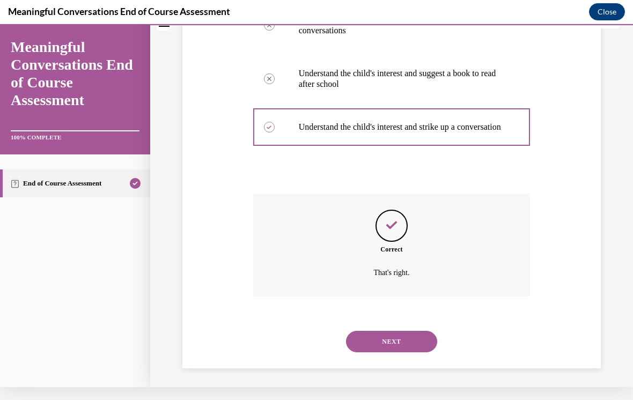
click at [413, 344] on button "NEXT" at bounding box center [391, 341] width 91 height 21
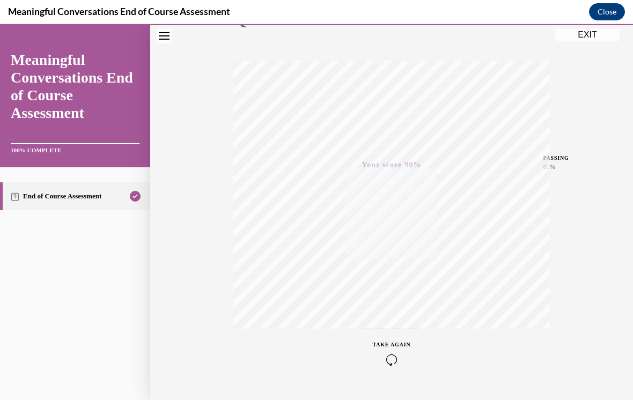
scroll to position [174, 0]
click at [596, 39] on button "EXIT" at bounding box center [587, 34] width 64 height 13
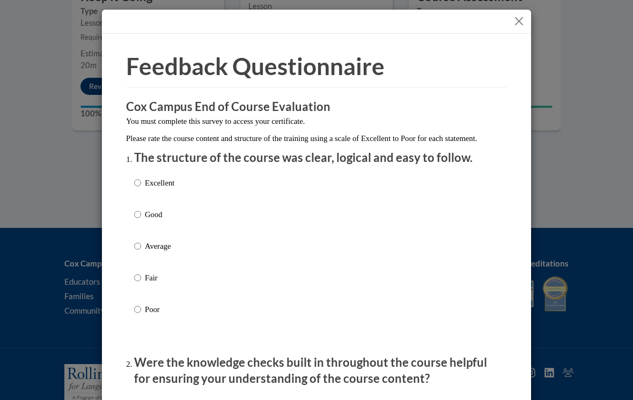
click at [521, 18] on button "Close" at bounding box center [518, 20] width 13 height 13
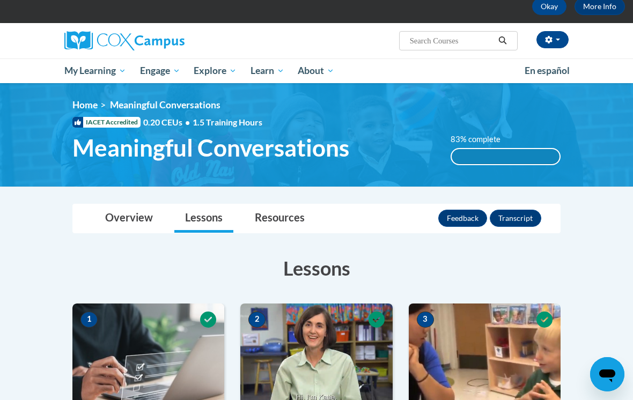
scroll to position [0, 0]
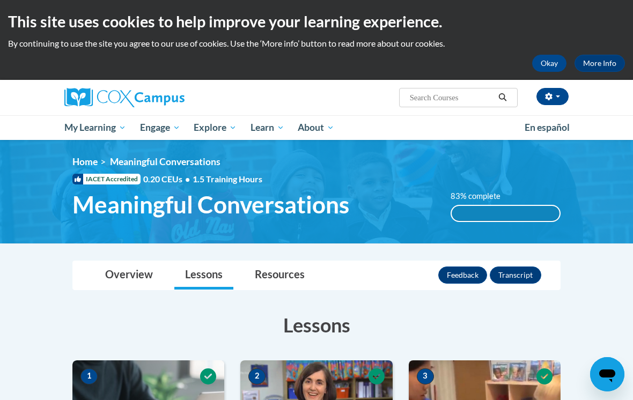
click at [0, 0] on span "My Course Progress" at bounding box center [0, 0] width 0 height 0
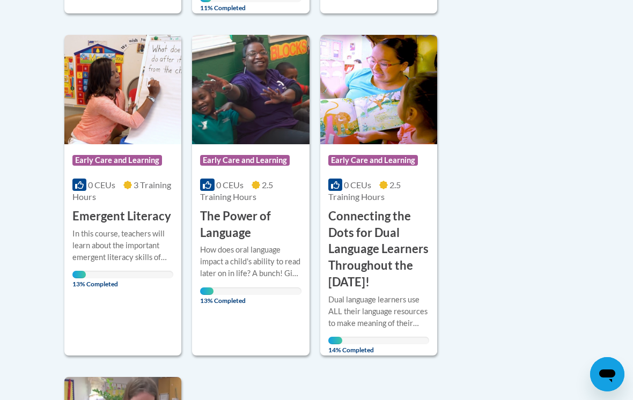
scroll to position [932, 0]
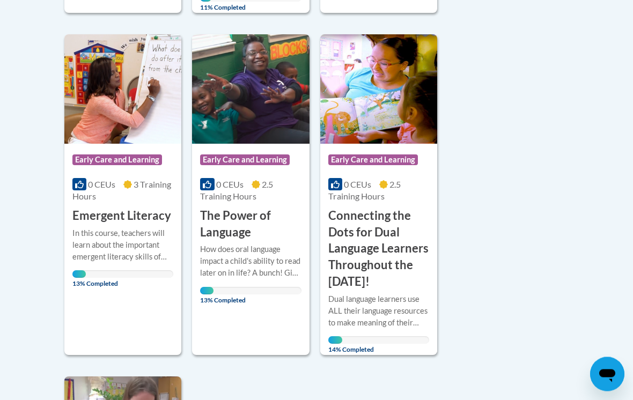
click at [419, 257] on h3 "Connecting the Dots for Dual Language Learners Throughout the [DATE]!" at bounding box center [378, 249] width 101 height 83
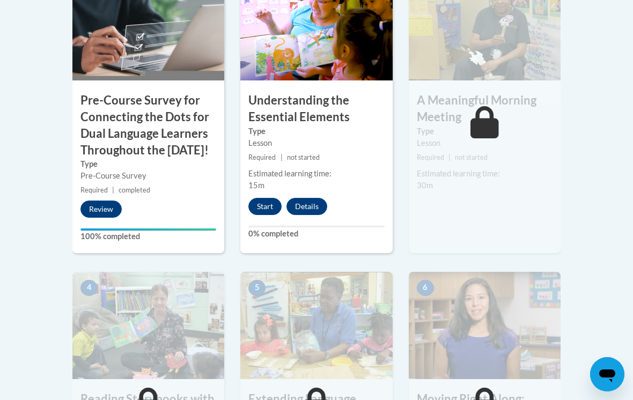
scroll to position [438, 0]
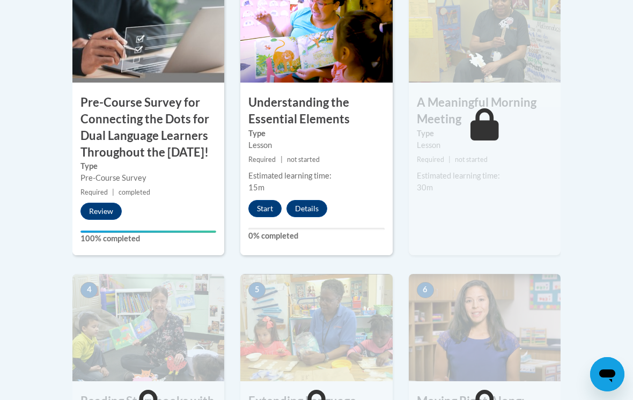
click at [261, 207] on button "Start" at bounding box center [264, 208] width 33 height 17
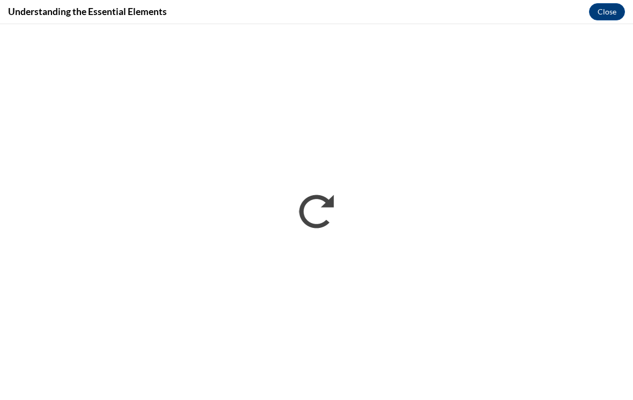
scroll to position [0, 0]
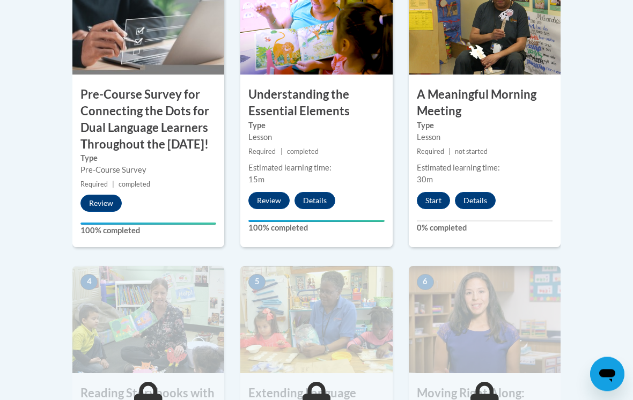
scroll to position [451, 0]
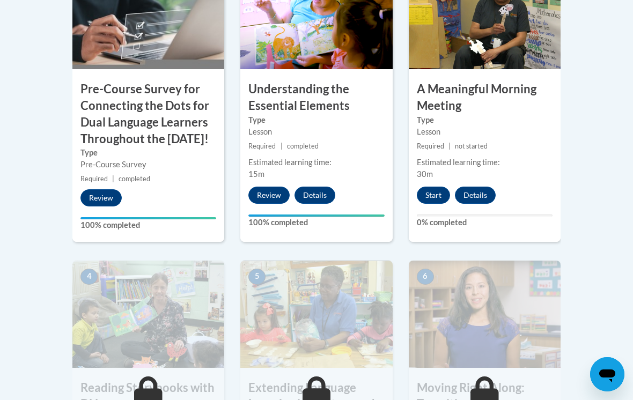
click at [426, 200] on button "Start" at bounding box center [433, 195] width 33 height 17
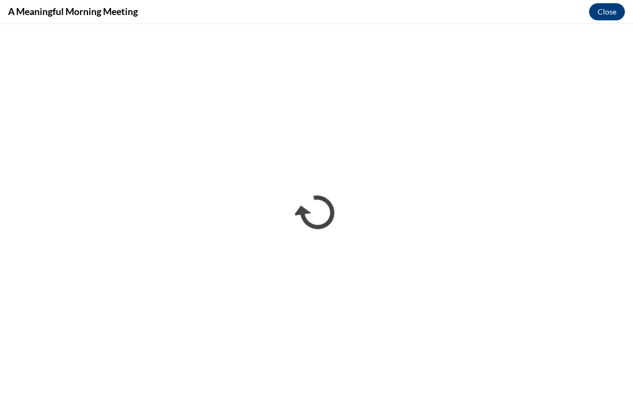
scroll to position [468, 0]
